Goal: Information Seeking & Learning: Learn about a topic

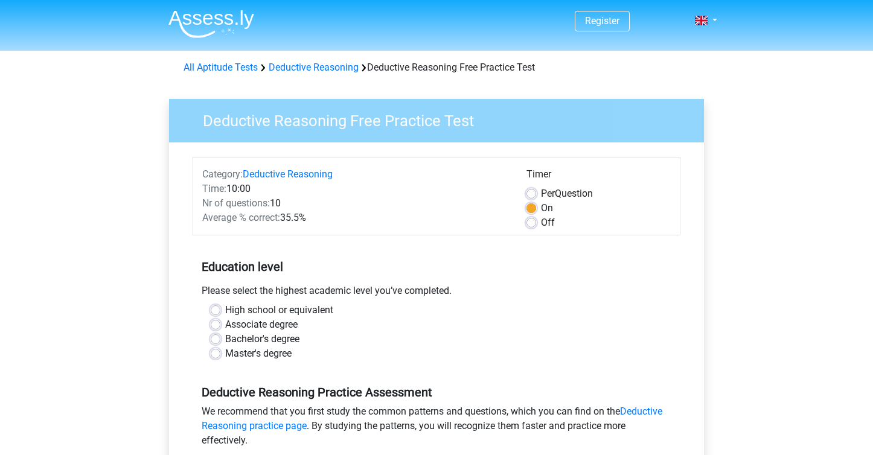
click at [225, 340] on label "Bachelor's degree" at bounding box center [262, 339] width 74 height 14
click at [215, 340] on input "Bachelor's degree" at bounding box center [216, 338] width 10 height 12
radio input "true"
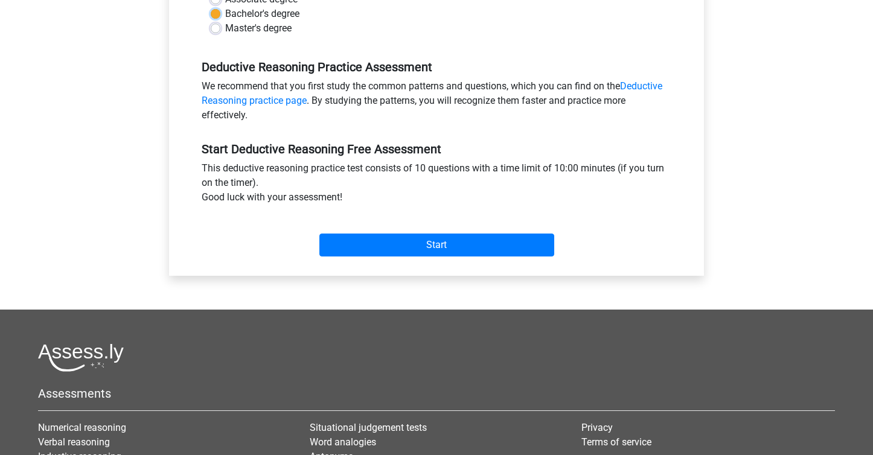
scroll to position [277, 0]
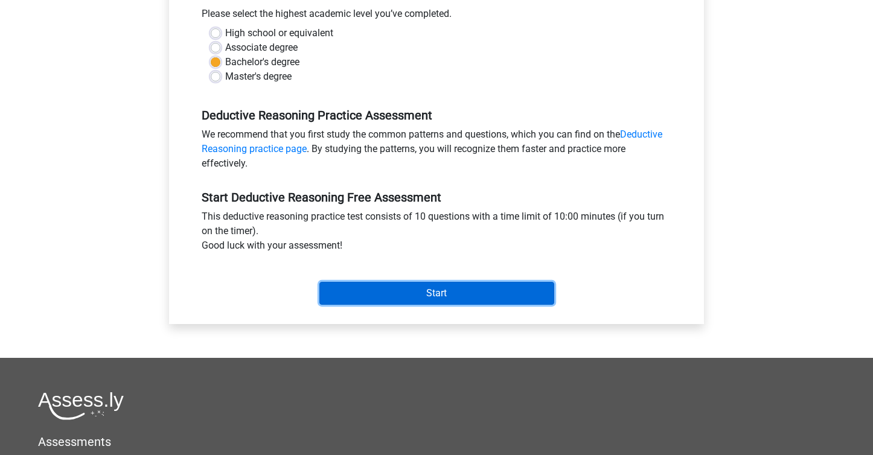
click at [381, 299] on input "Start" at bounding box center [436, 293] width 235 height 23
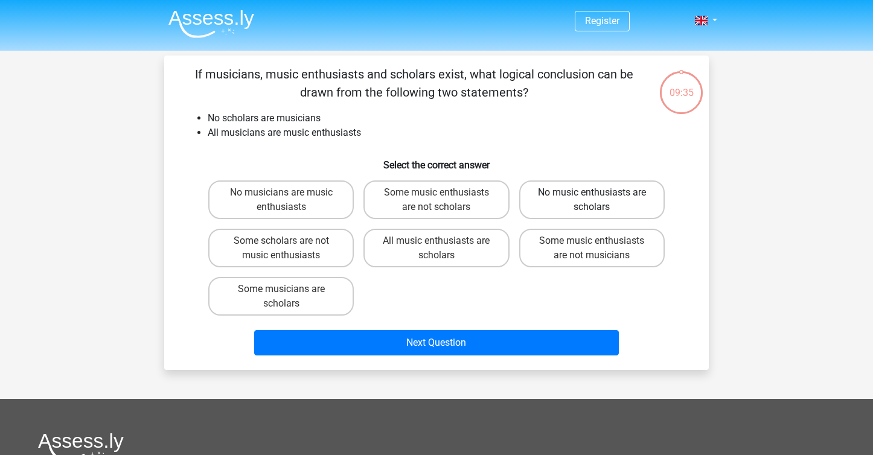
click at [610, 193] on label "No music enthusiasts are scholars" at bounding box center [591, 199] width 145 height 39
click at [599, 193] on input "No music enthusiasts are scholars" at bounding box center [596, 197] width 8 height 8
radio input "true"
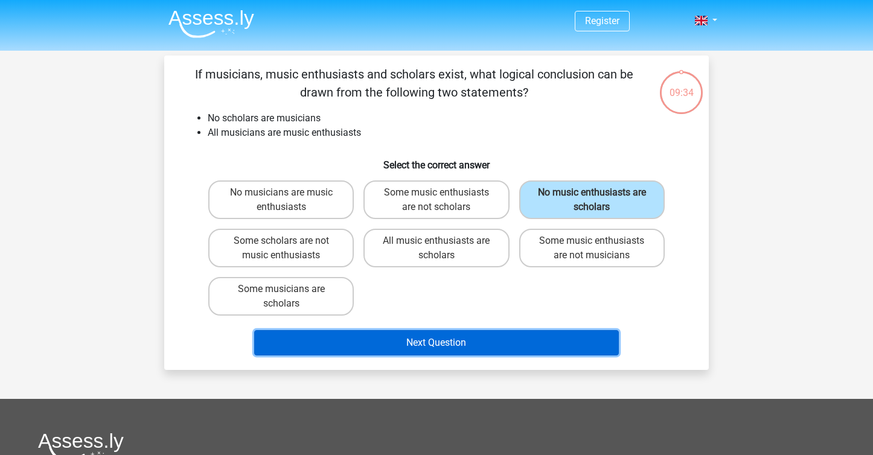
click at [487, 343] on button "Next Question" at bounding box center [436, 342] width 365 height 25
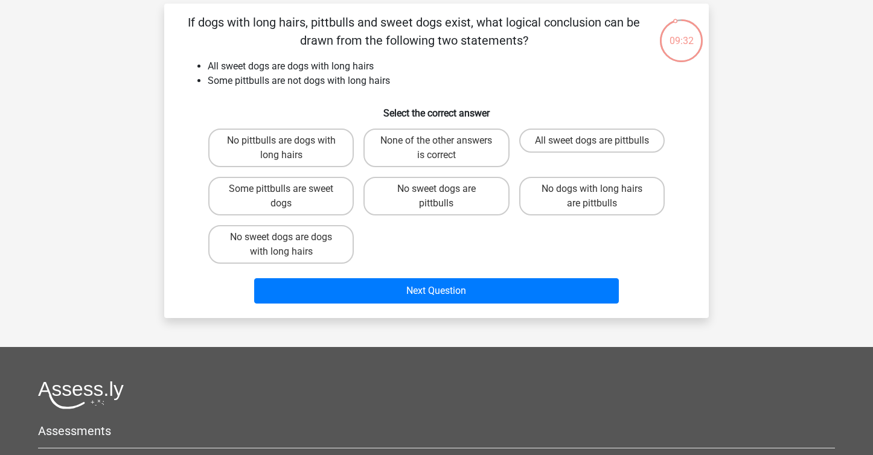
scroll to position [53, 0]
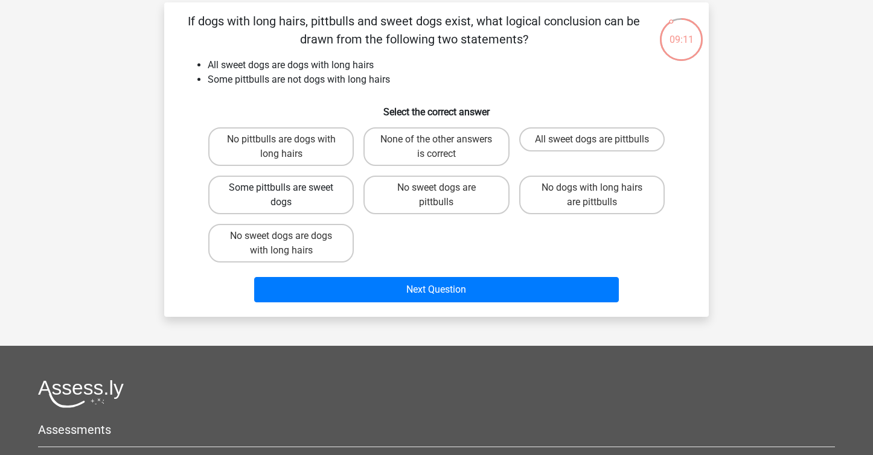
click at [331, 203] on label "Some pittbulls are sweet dogs" at bounding box center [280, 195] width 145 height 39
click at [289, 196] on input "Some pittbulls are sweet dogs" at bounding box center [285, 192] width 8 height 8
radio input "true"
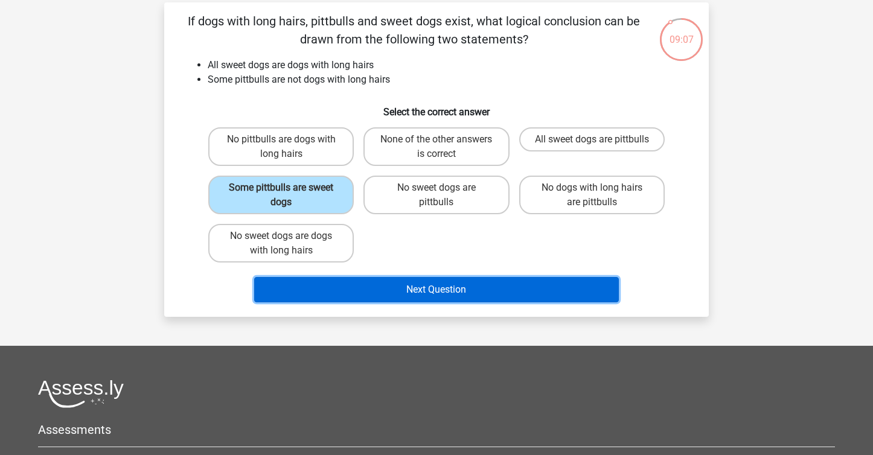
click at [387, 289] on button "Next Question" at bounding box center [436, 289] width 365 height 25
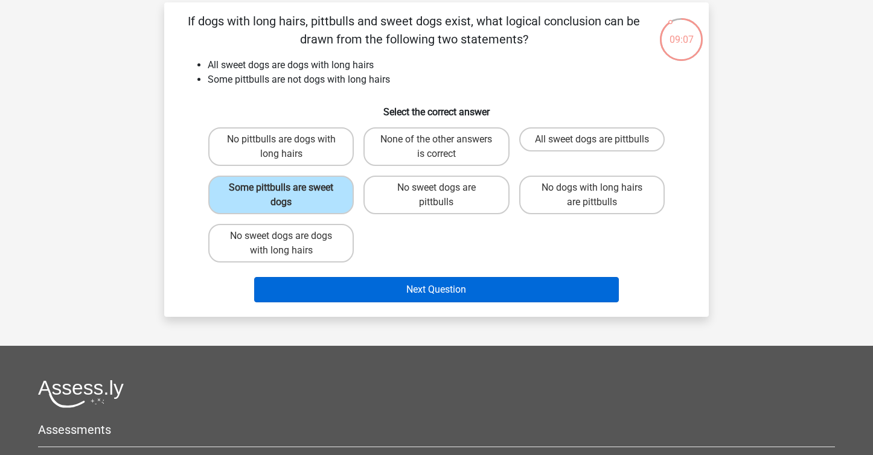
scroll to position [56, 0]
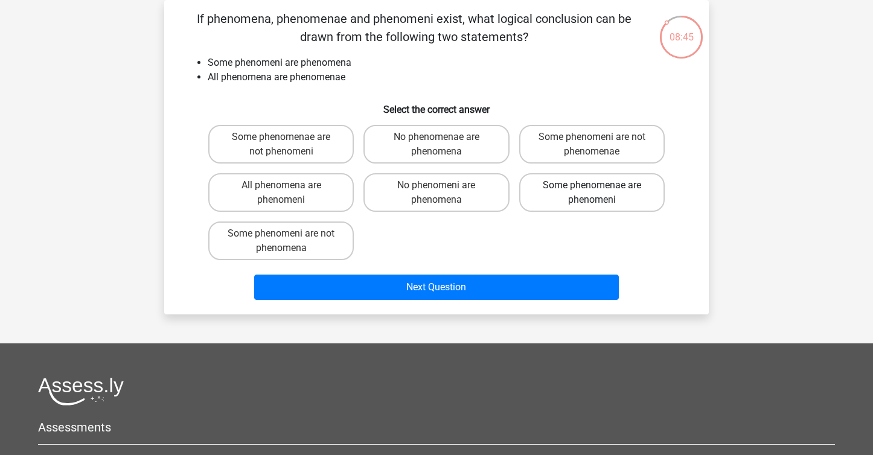
click at [543, 192] on label "Some phenomenae are phenomeni" at bounding box center [591, 192] width 145 height 39
click at [592, 192] on input "Some phenomenae are phenomeni" at bounding box center [596, 189] width 8 height 8
radio input "true"
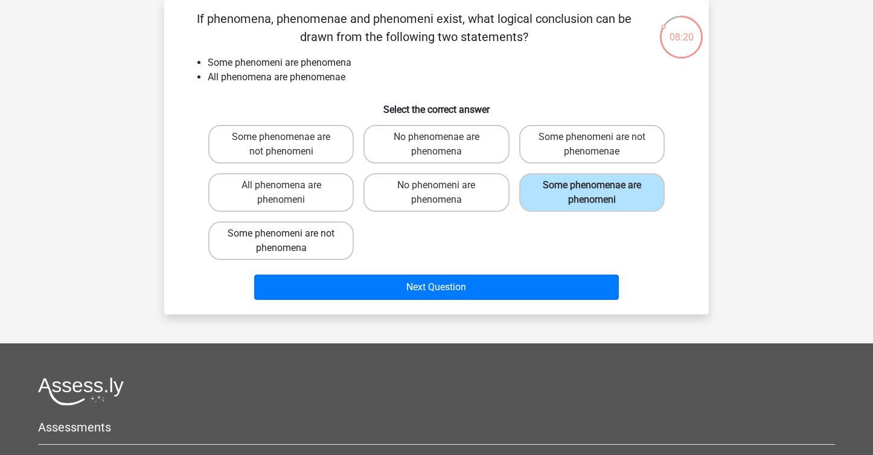
click at [308, 249] on label "Some phenomeni are not phenomena" at bounding box center [280, 241] width 145 height 39
click at [289, 241] on input "Some phenomeni are not phenomena" at bounding box center [285, 238] width 8 height 8
radio input "true"
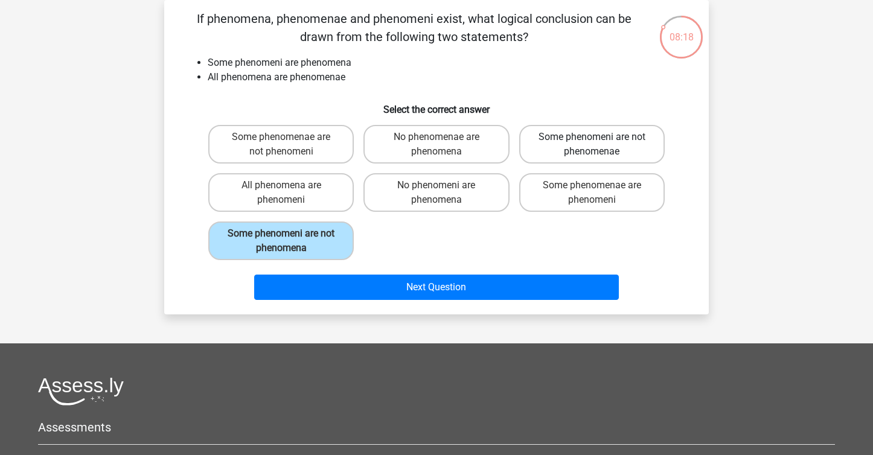
click at [585, 138] on label "Some phenomeni are not phenomenae" at bounding box center [591, 144] width 145 height 39
click at [592, 138] on input "Some phenomeni are not phenomenae" at bounding box center [596, 141] width 8 height 8
radio input "true"
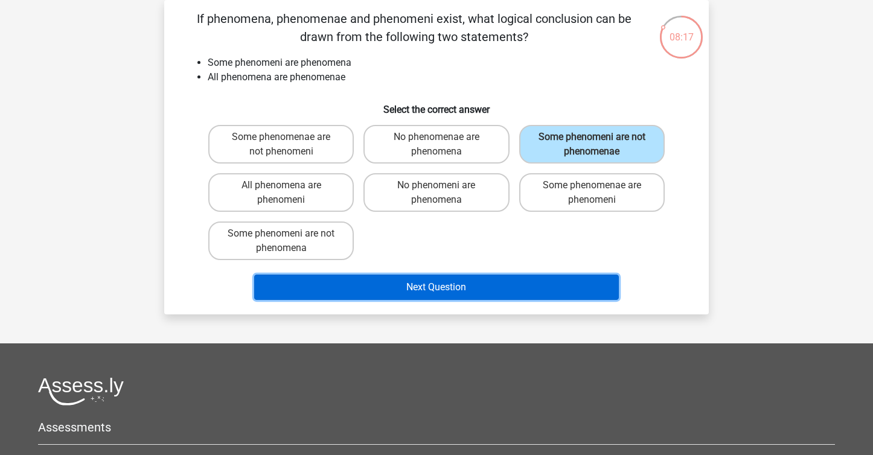
click at [567, 281] on button "Next Question" at bounding box center [436, 287] width 365 height 25
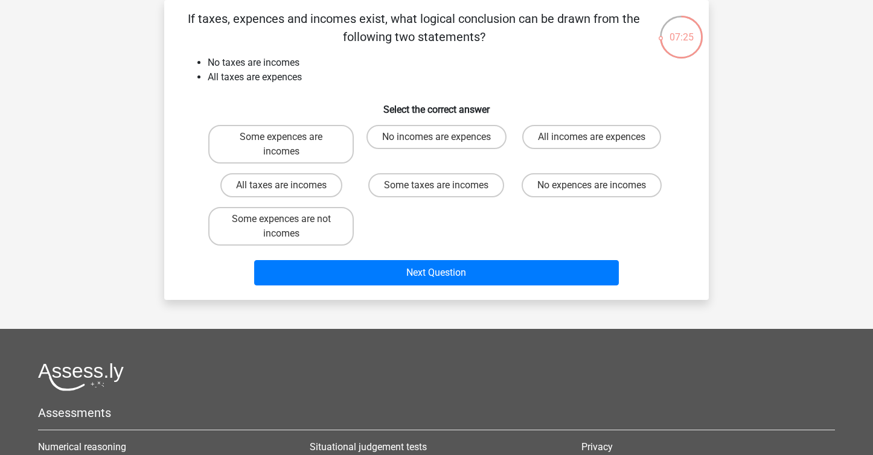
scroll to position [0, 0]
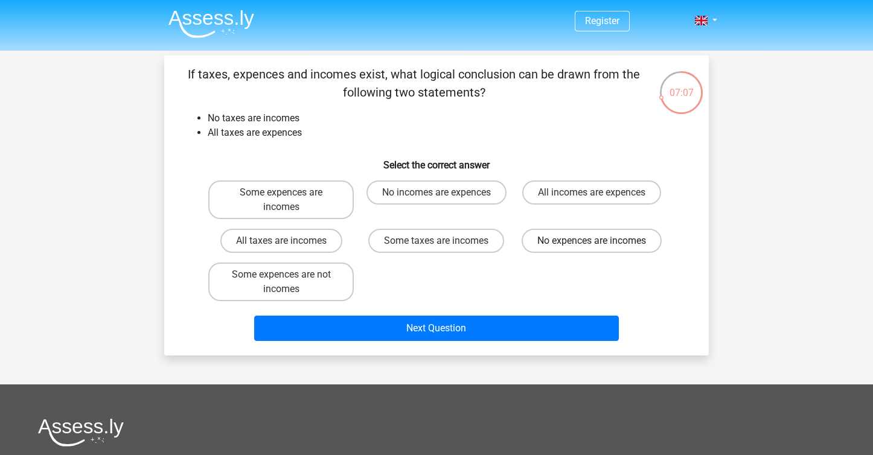
click at [557, 237] on label "No expences are incomes" at bounding box center [592, 241] width 140 height 24
click at [592, 241] on input "No expences are incomes" at bounding box center [596, 245] width 8 height 8
radio input "true"
click at [458, 199] on label "No incomes are expences" at bounding box center [436, 192] width 140 height 24
click at [444, 199] on input "No incomes are expences" at bounding box center [440, 197] width 8 height 8
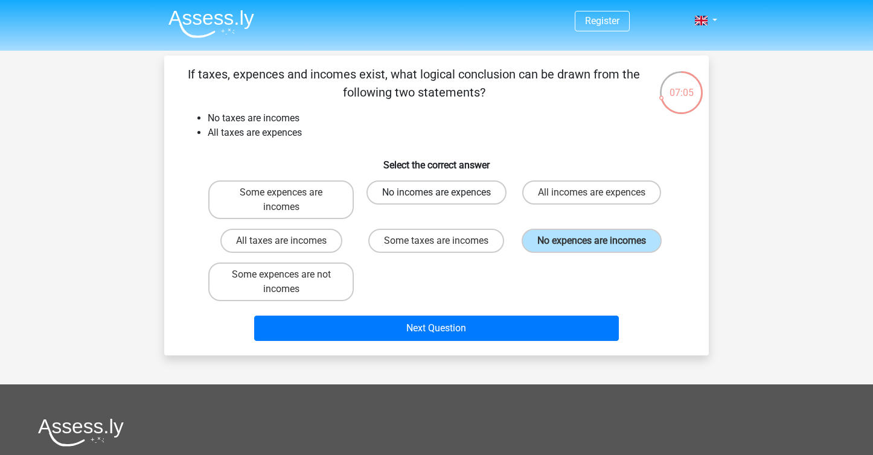
radio input "true"
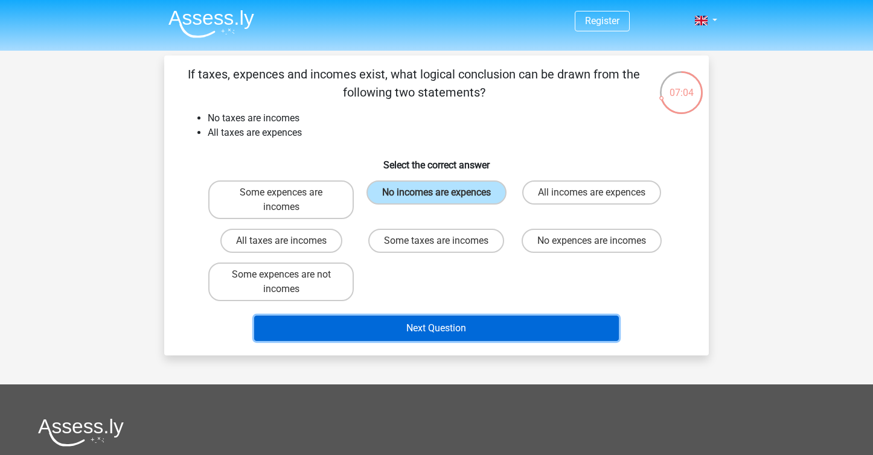
click at [420, 330] on button "Next Question" at bounding box center [436, 328] width 365 height 25
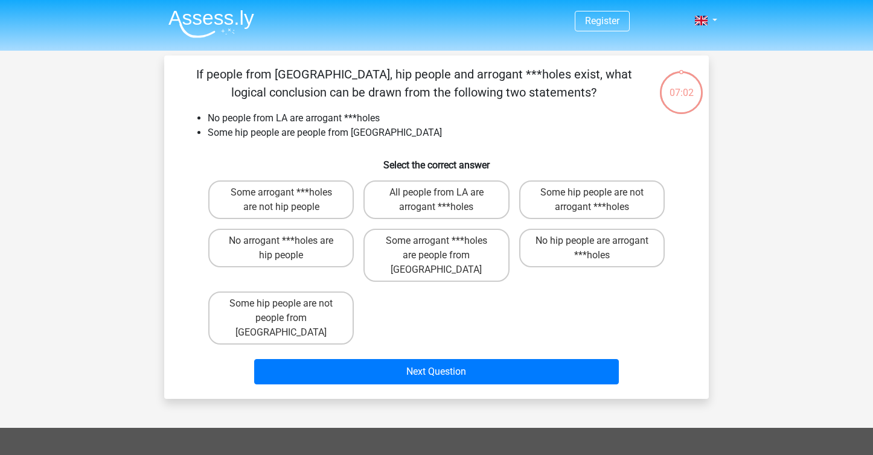
scroll to position [56, 0]
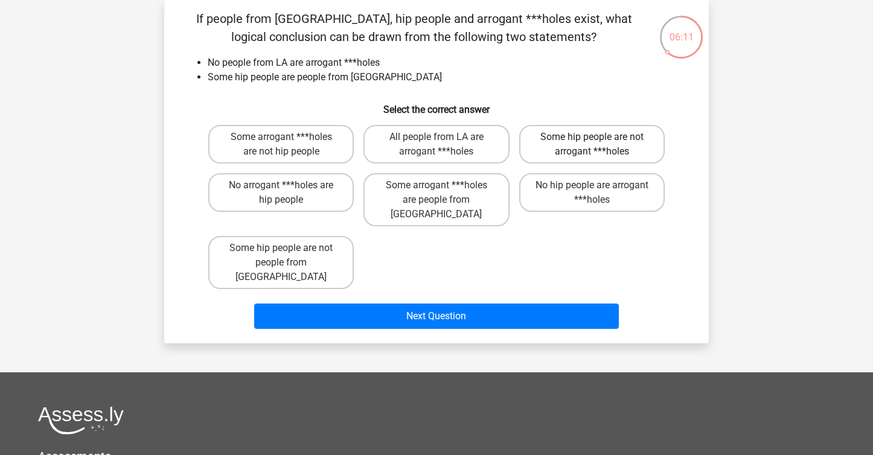
click at [594, 155] on label "Some hip people are not arrogant ***holes" at bounding box center [591, 144] width 145 height 39
click at [594, 145] on input "Some hip people are not arrogant ***holes" at bounding box center [596, 141] width 8 height 8
radio input "true"
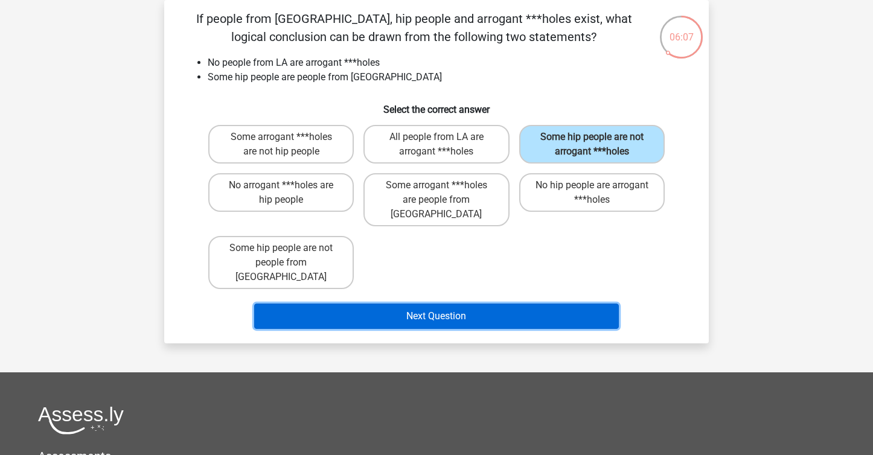
click at [476, 304] on button "Next Question" at bounding box center [436, 316] width 365 height 25
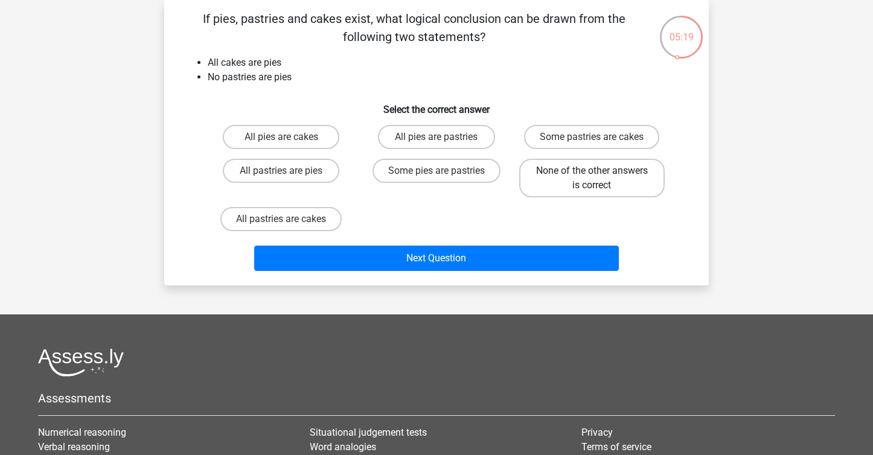
click at [590, 185] on label "None of the other answers is correct" at bounding box center [591, 178] width 145 height 39
click at [592, 179] on input "None of the other answers is correct" at bounding box center [596, 175] width 8 height 8
radio input "true"
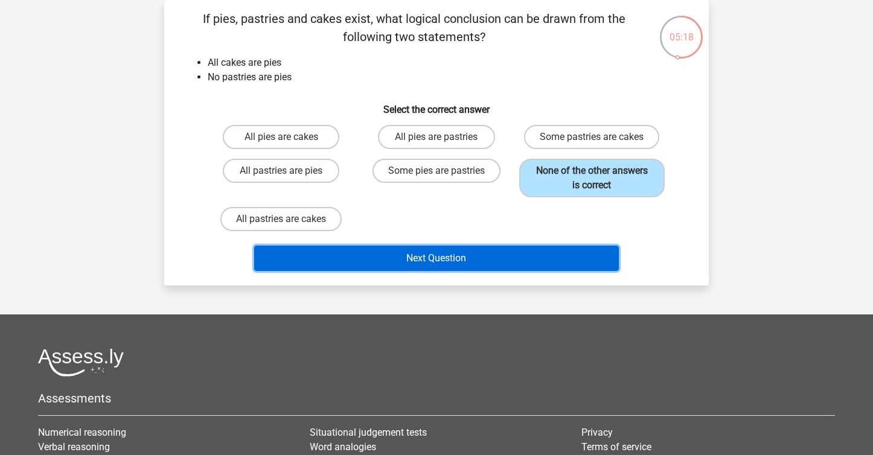
click at [534, 261] on button "Next Question" at bounding box center [436, 258] width 365 height 25
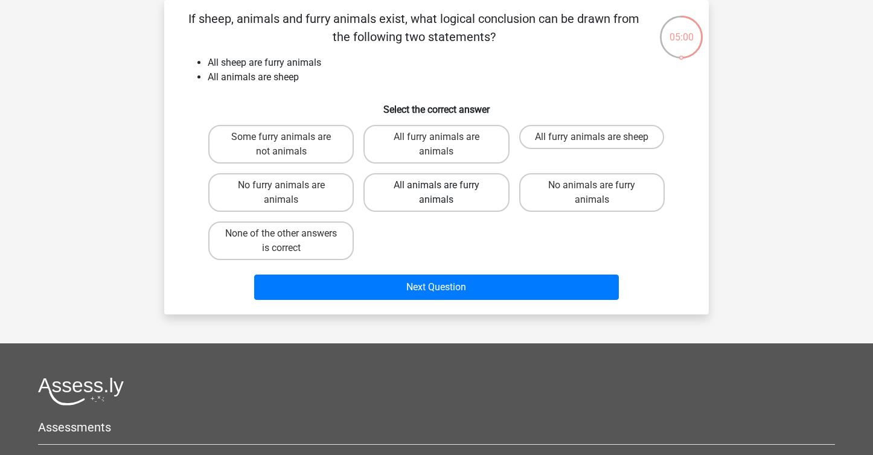
click at [455, 197] on label "All animals are furry animals" at bounding box center [435, 192] width 145 height 39
click at [444, 193] on input "All animals are furry animals" at bounding box center [440, 189] width 8 height 8
radio input "true"
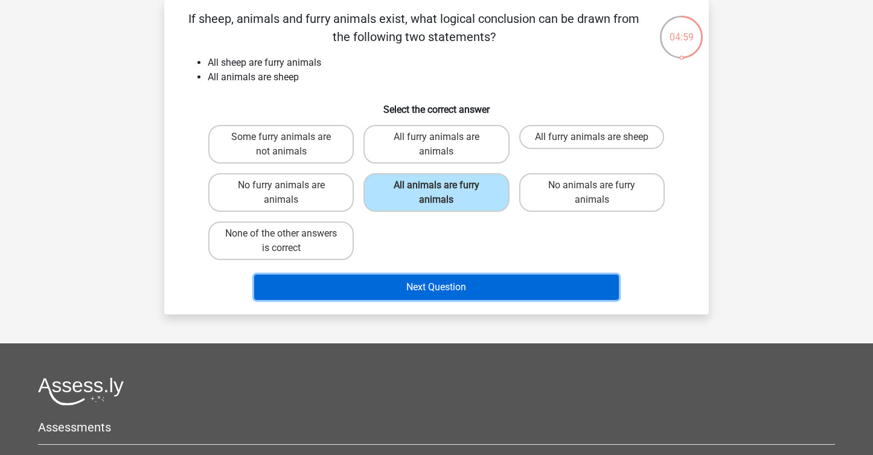
click at [438, 290] on button "Next Question" at bounding box center [436, 287] width 365 height 25
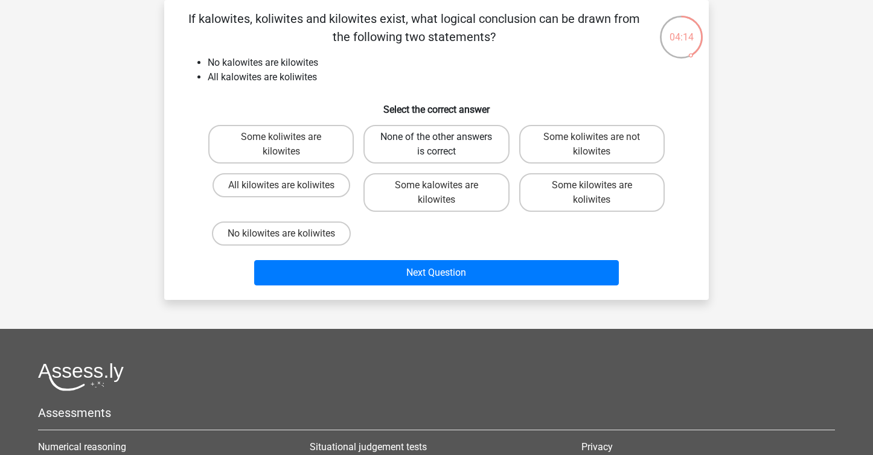
click at [471, 155] on label "None of the other answers is correct" at bounding box center [435, 144] width 145 height 39
click at [444, 145] on input "None of the other answers is correct" at bounding box center [440, 141] width 8 height 8
radio input "true"
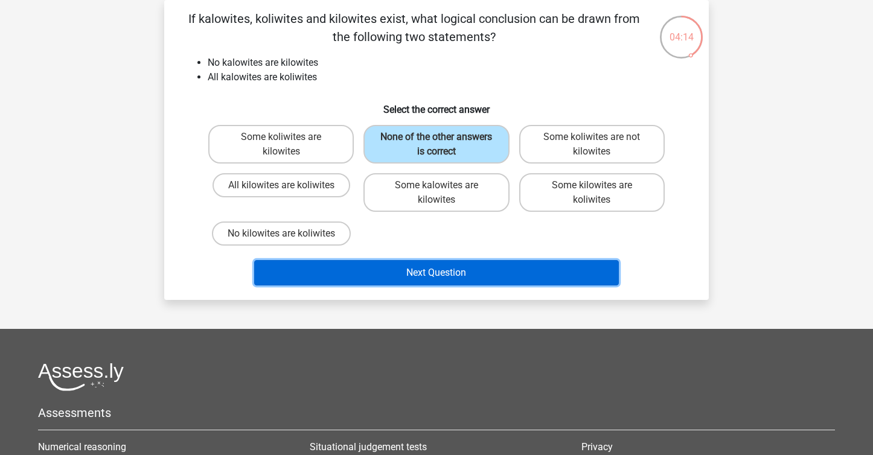
click at [476, 277] on button "Next Question" at bounding box center [436, 272] width 365 height 25
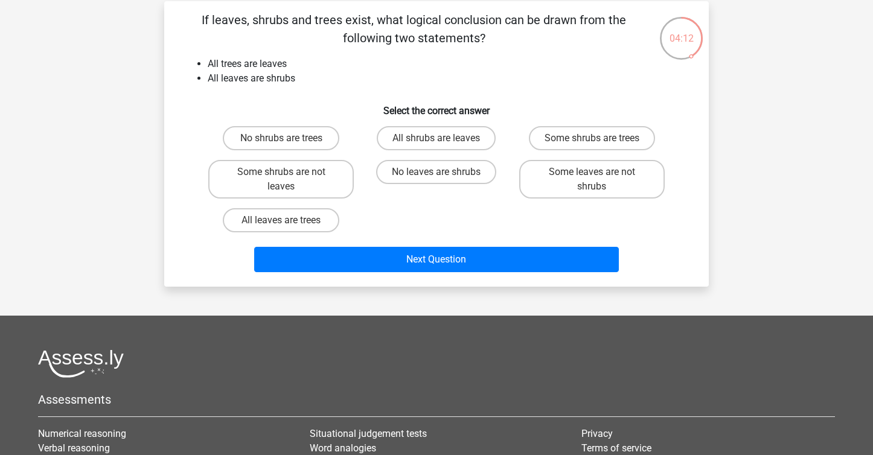
scroll to position [55, 0]
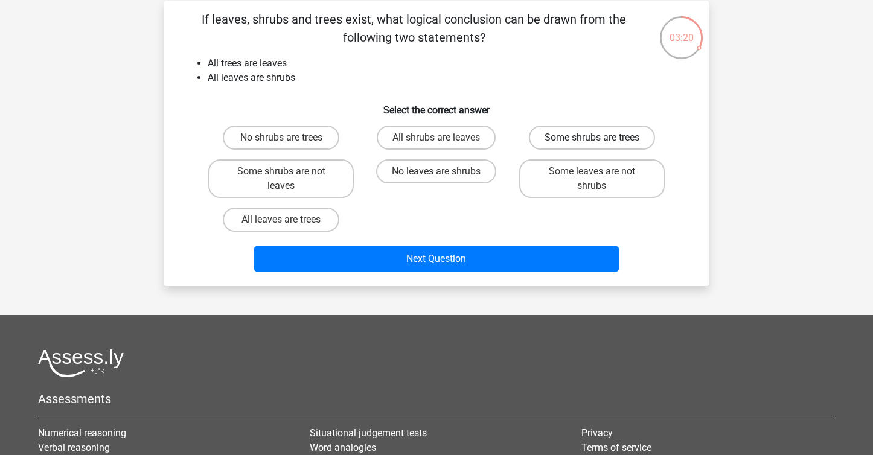
click at [542, 147] on label "Some shrubs are trees" at bounding box center [592, 138] width 126 height 24
click at [592, 145] on input "Some shrubs are trees" at bounding box center [596, 142] width 8 height 8
radio input "true"
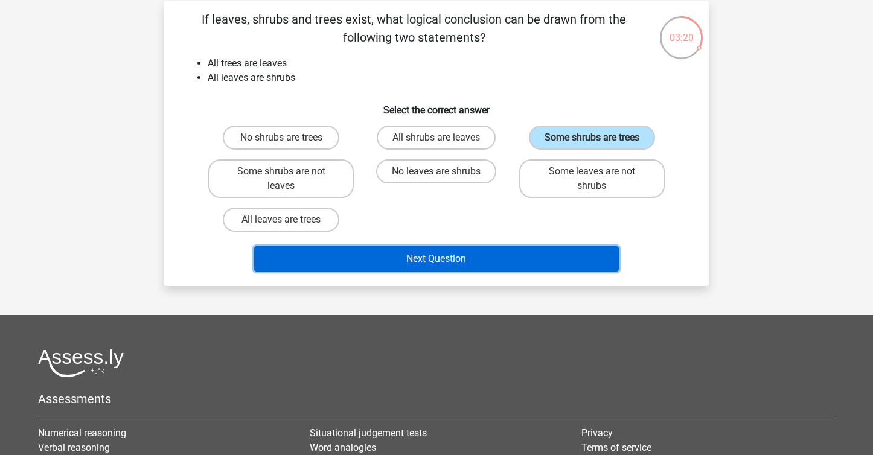
click at [429, 270] on button "Next Question" at bounding box center [436, 258] width 365 height 25
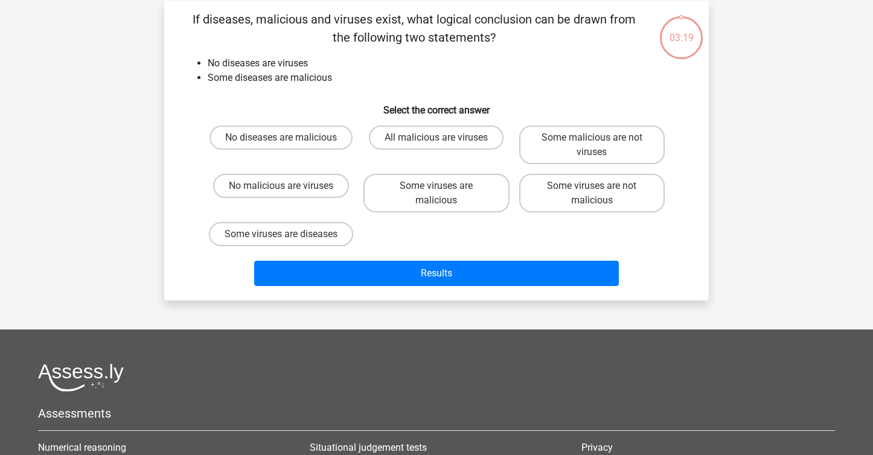
scroll to position [56, 0]
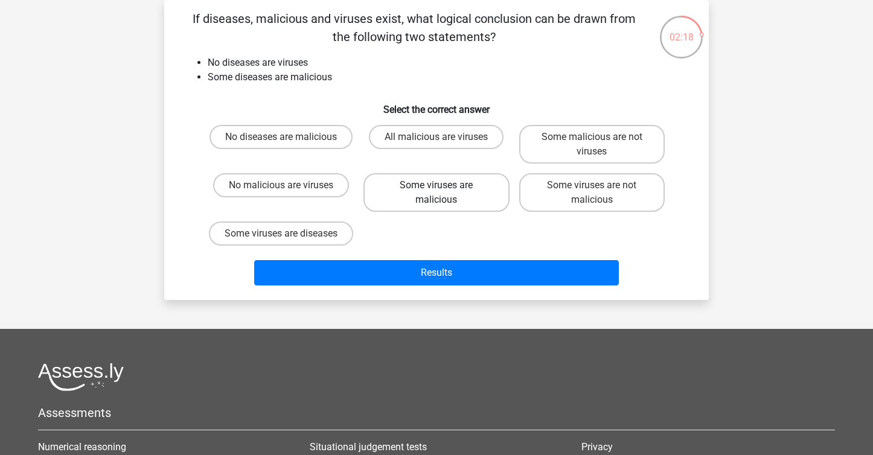
click at [475, 197] on label "Some viruses are malicious" at bounding box center [435, 192] width 145 height 39
click at [444, 193] on input "Some viruses are malicious" at bounding box center [440, 189] width 8 height 8
radio input "true"
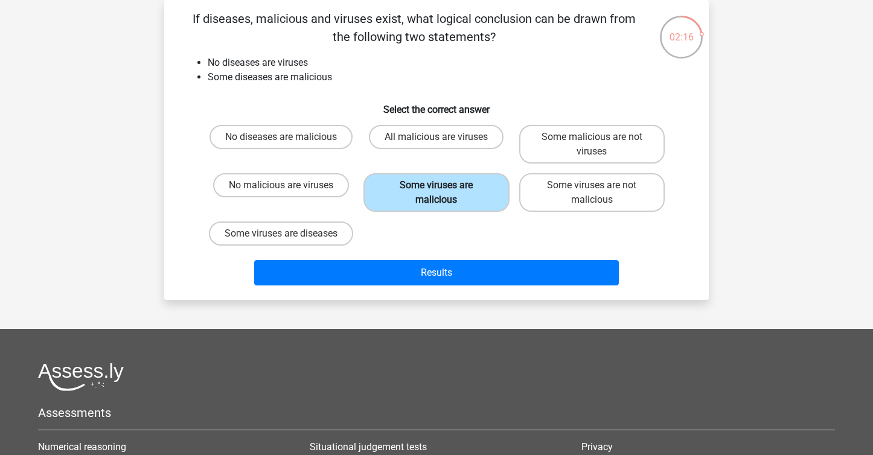
click at [475, 197] on label "Some viruses are malicious" at bounding box center [435, 192] width 145 height 39
click at [444, 193] on input "Some viruses are malicious" at bounding box center [440, 189] width 8 height 8
click at [543, 199] on label "Some viruses are not malicious" at bounding box center [591, 192] width 145 height 39
click at [592, 193] on input "Some viruses are not malicious" at bounding box center [596, 189] width 8 height 8
radio input "true"
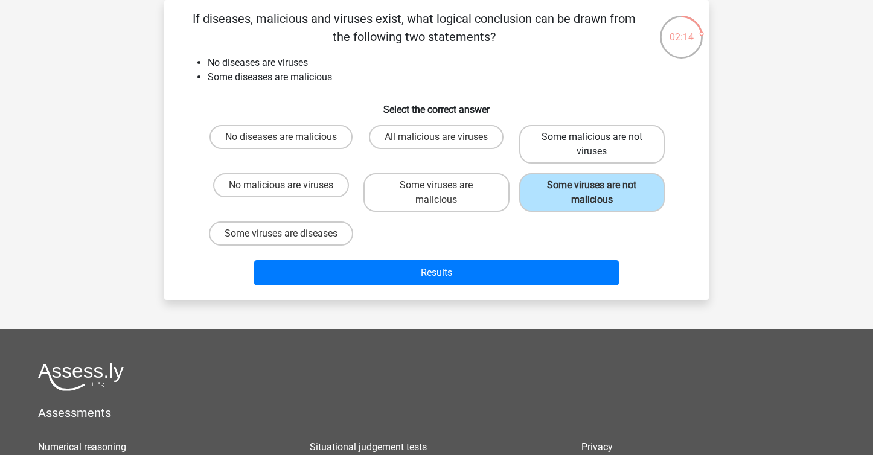
click at [555, 155] on label "Some malicious are not viruses" at bounding box center [591, 144] width 145 height 39
click at [592, 145] on input "Some malicious are not viruses" at bounding box center [596, 141] width 8 height 8
radio input "true"
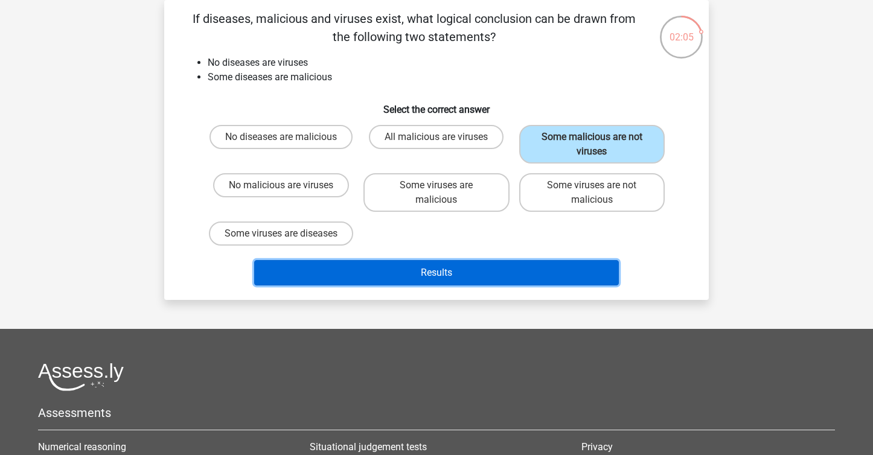
click at [484, 284] on button "Results" at bounding box center [436, 272] width 365 height 25
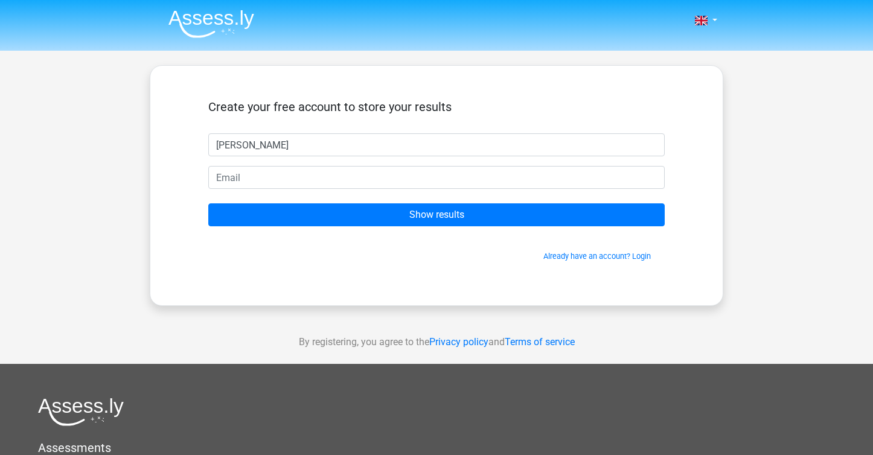
type input "Bonnie"
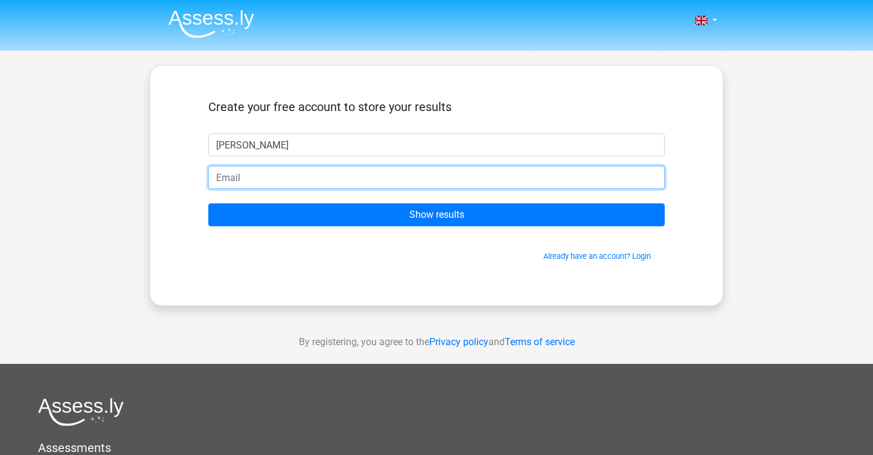
click at [339, 180] on input "email" at bounding box center [436, 177] width 456 height 23
type input "bonza.g@icloud.com"
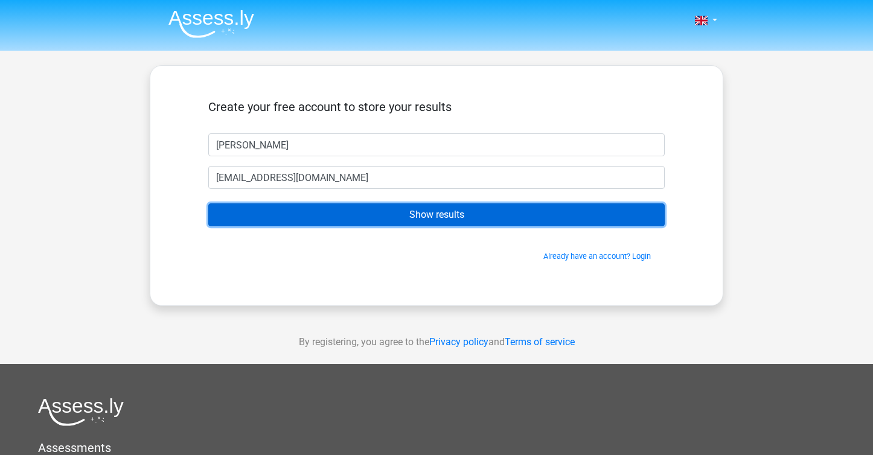
click at [357, 219] on input "Show results" at bounding box center [436, 214] width 456 height 23
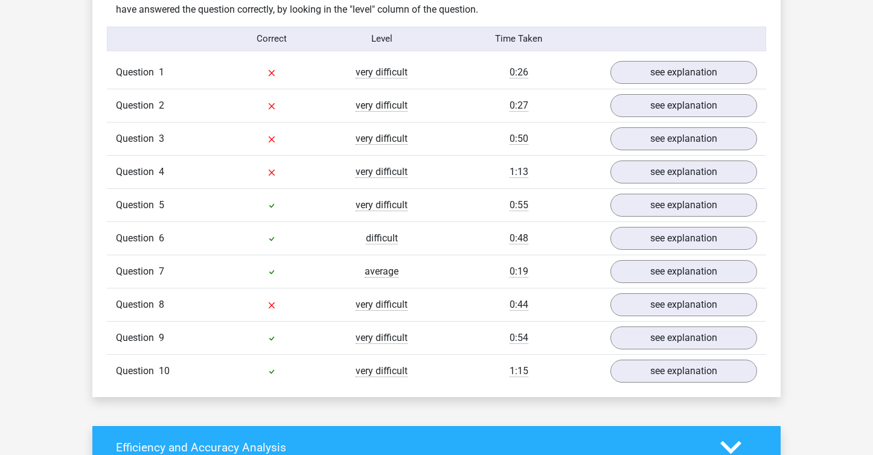
scroll to position [956, 0]
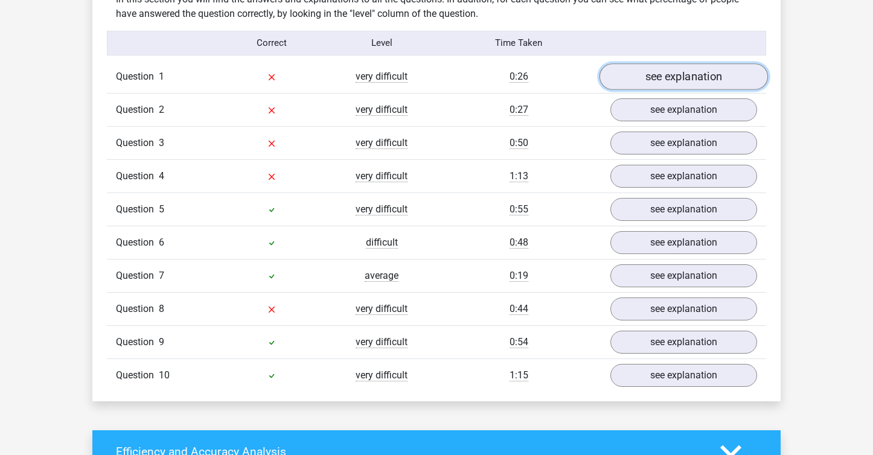
click at [677, 81] on link "see explanation" at bounding box center [683, 76] width 168 height 27
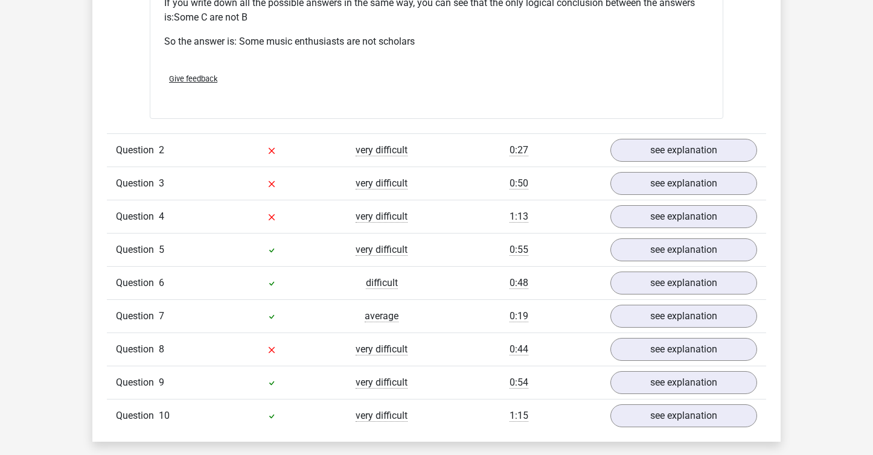
scroll to position [1415, 0]
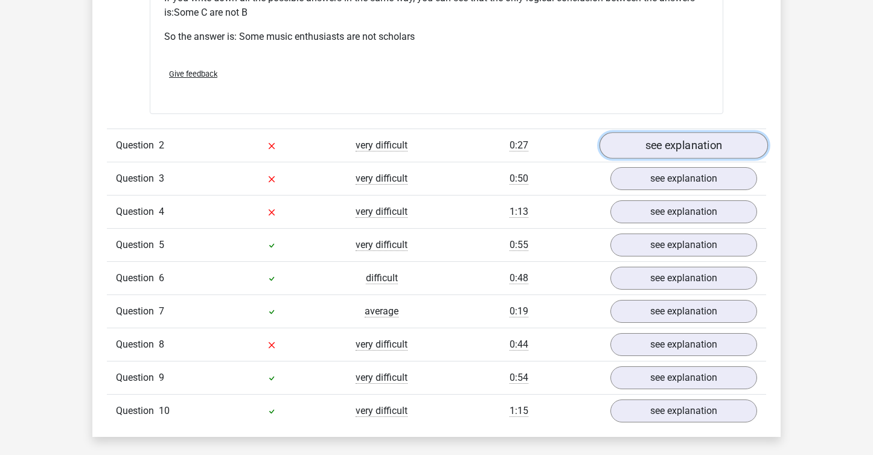
click at [705, 142] on link "see explanation" at bounding box center [683, 145] width 168 height 27
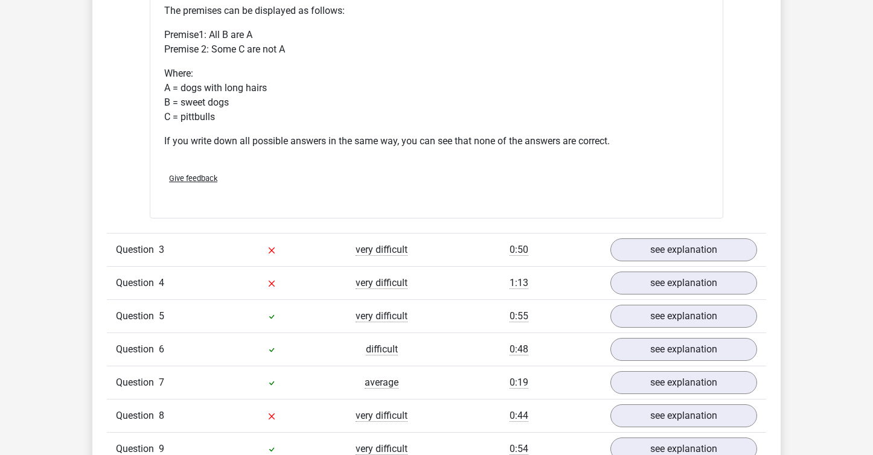
scroll to position [1805, 0]
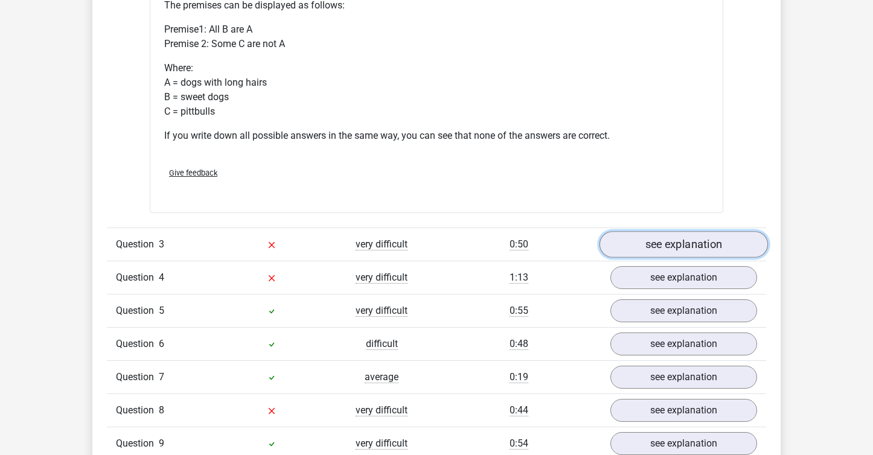
click at [639, 251] on link "see explanation" at bounding box center [683, 244] width 168 height 27
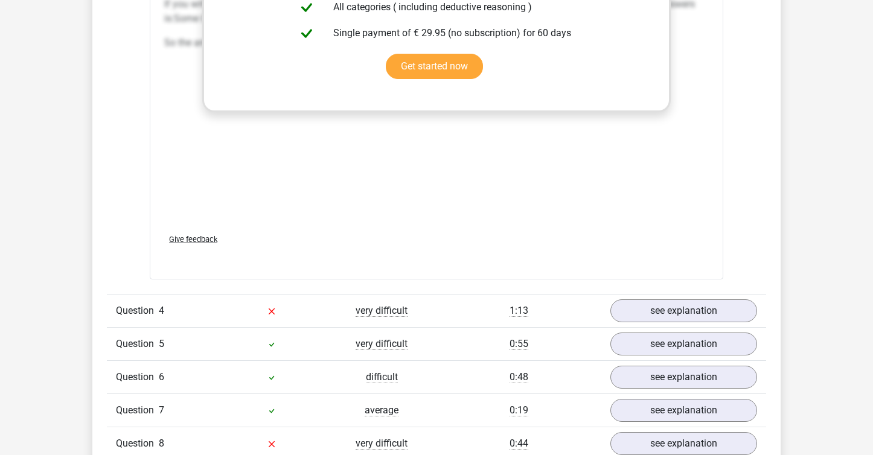
scroll to position [2453, 0]
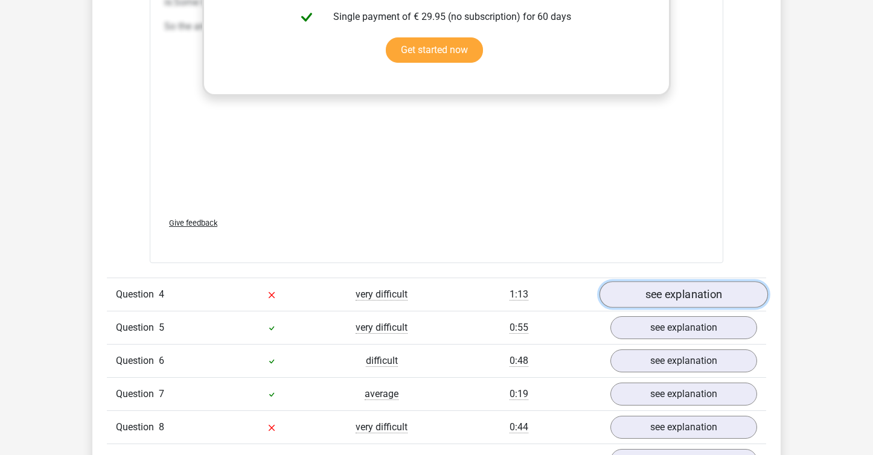
click at [649, 299] on link "see explanation" at bounding box center [683, 295] width 168 height 27
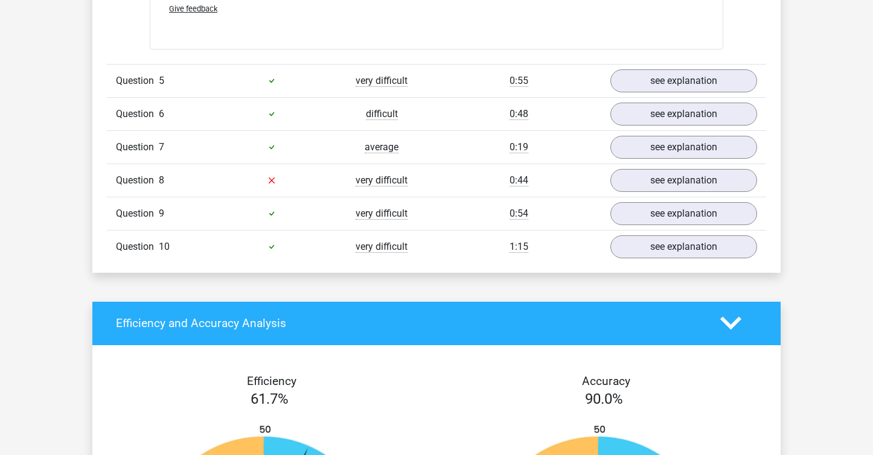
scroll to position [3196, 0]
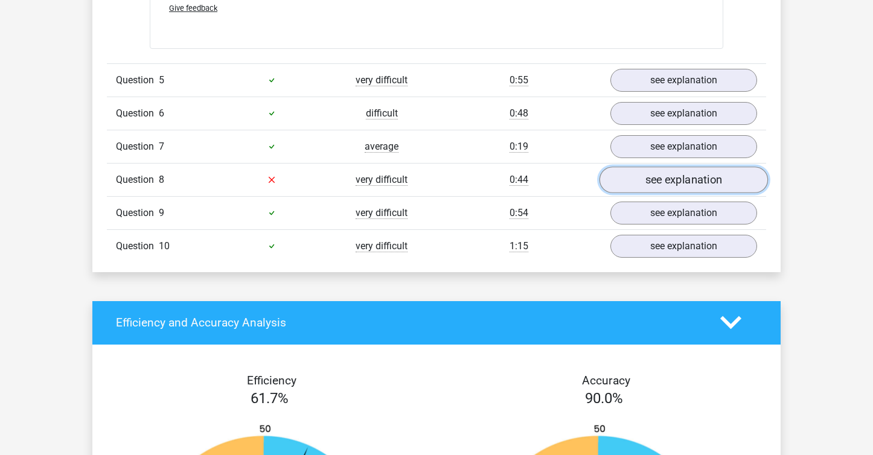
click at [651, 179] on link "see explanation" at bounding box center [683, 180] width 168 height 27
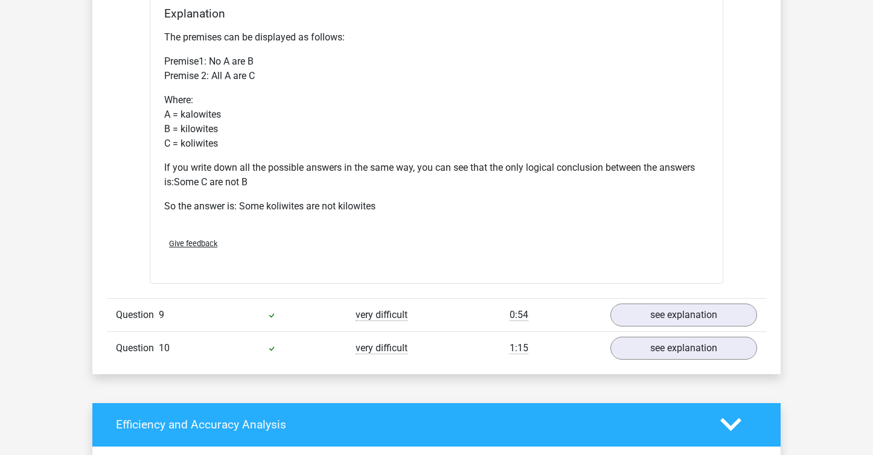
scroll to position [3712, 0]
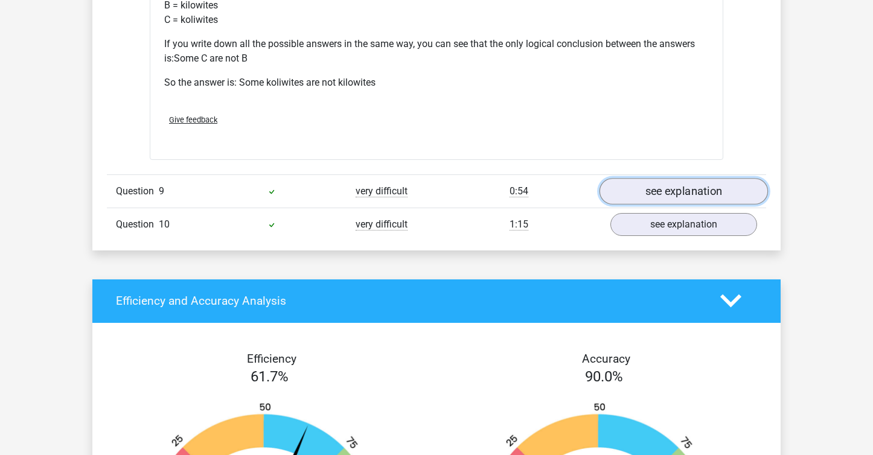
click at [651, 184] on link "see explanation" at bounding box center [683, 191] width 168 height 27
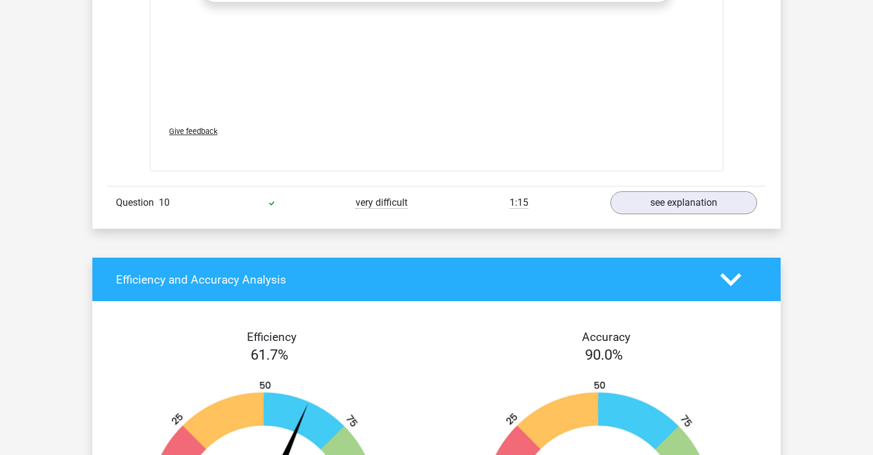
scroll to position [4426, 0]
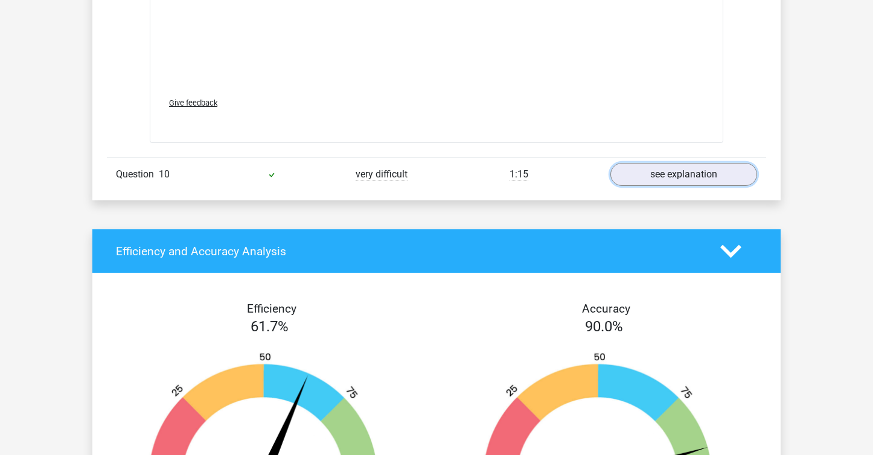
click at [651, 170] on link "see explanation" at bounding box center [683, 174] width 147 height 23
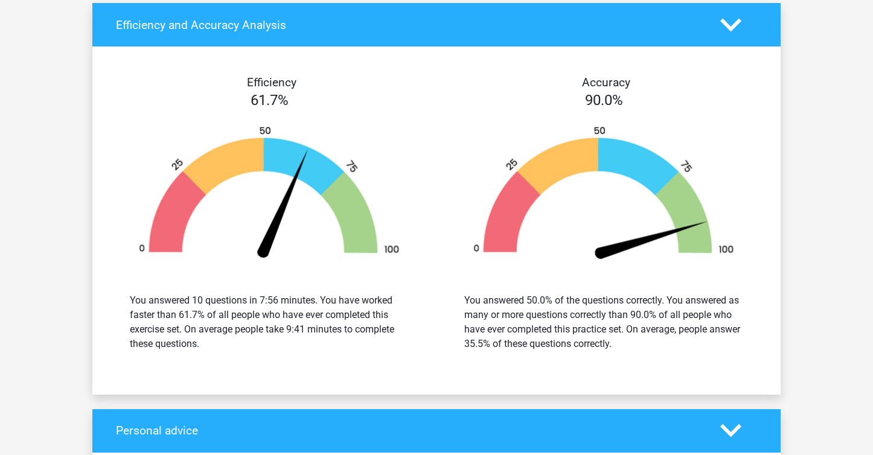
scroll to position [5185, 0]
